Goal: Task Accomplishment & Management: Use online tool/utility

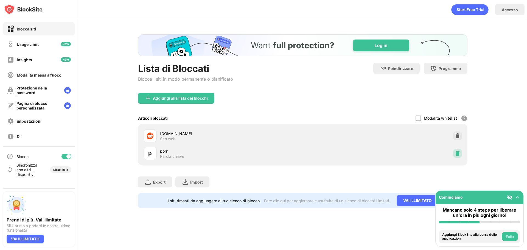
click at [456, 156] on img at bounding box center [457, 153] width 5 height 5
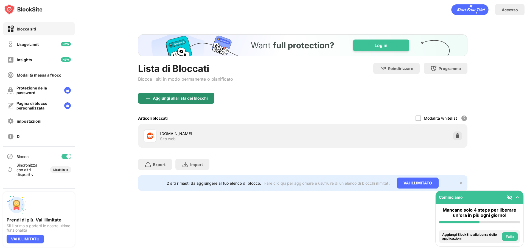
click at [166, 93] on div "Aggiungi alla lista dei blocchi" at bounding box center [176, 98] width 76 height 11
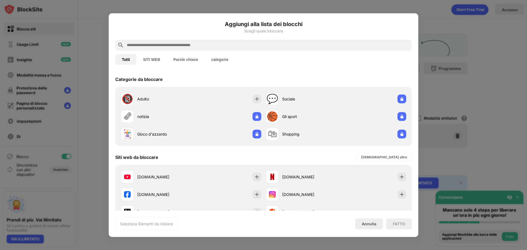
click at [186, 54] on button "Parole chiave" at bounding box center [186, 59] width 38 height 11
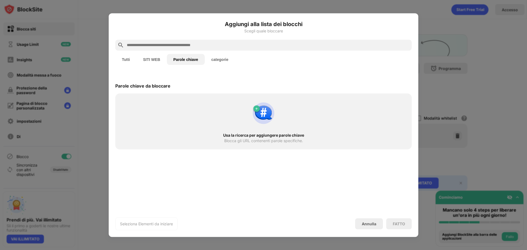
click at [186, 45] on input "text" at bounding box center [267, 45] width 283 height 7
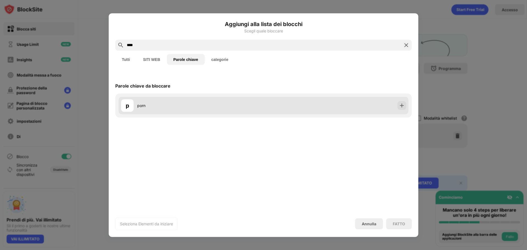
type input "****"
click at [401, 110] on div "p porn" at bounding box center [264, 106] width 290 height 18
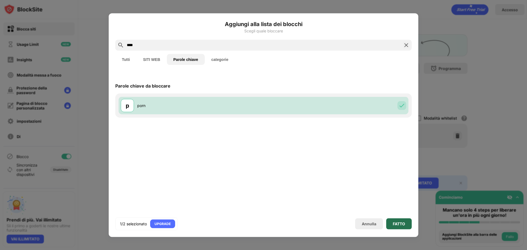
click at [405, 224] on div "FATTO" at bounding box center [399, 223] width 26 height 11
